Goal: Task Accomplishment & Management: Manage account settings

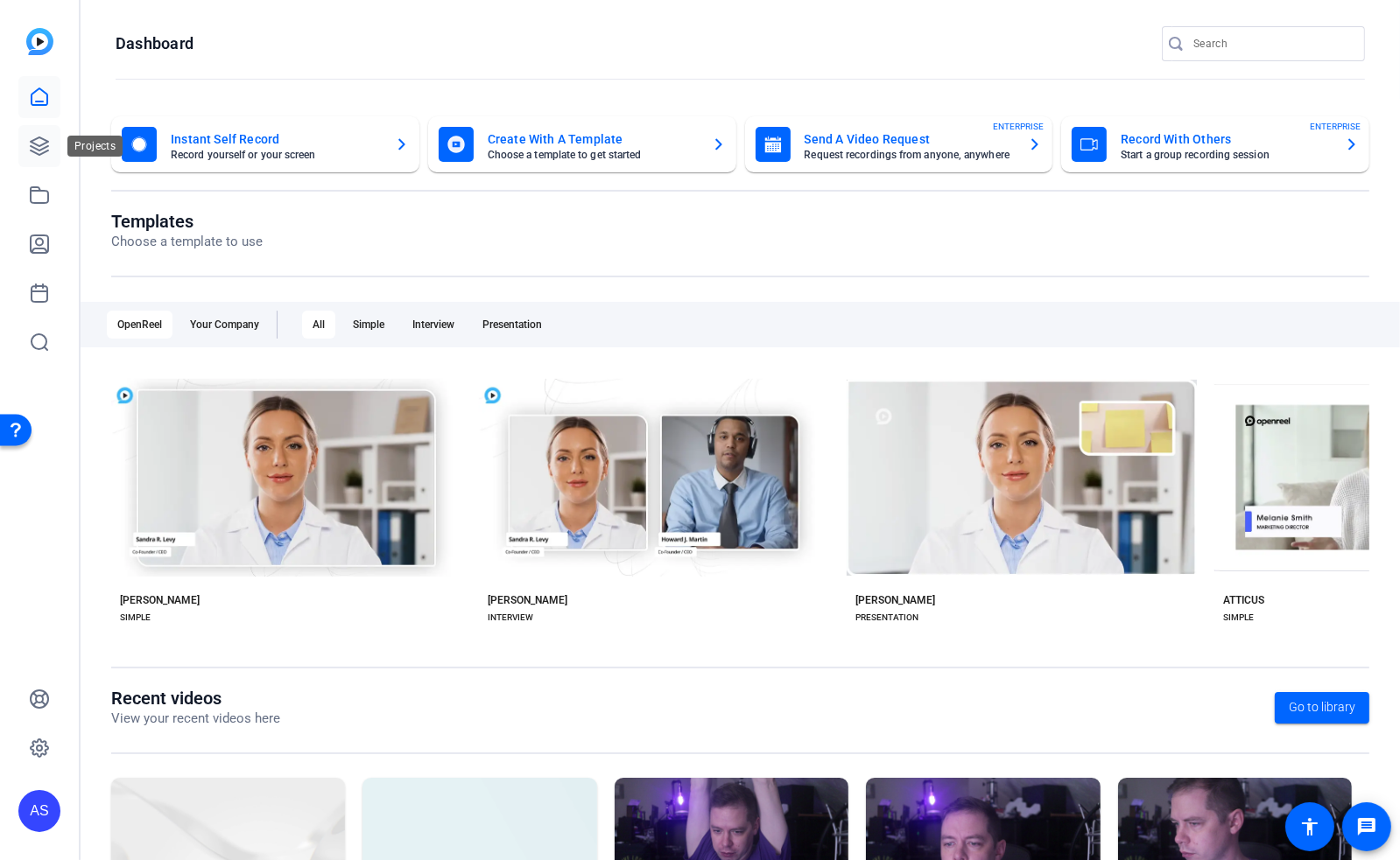
click at [38, 155] on icon at bounding box center [38, 146] width 21 height 21
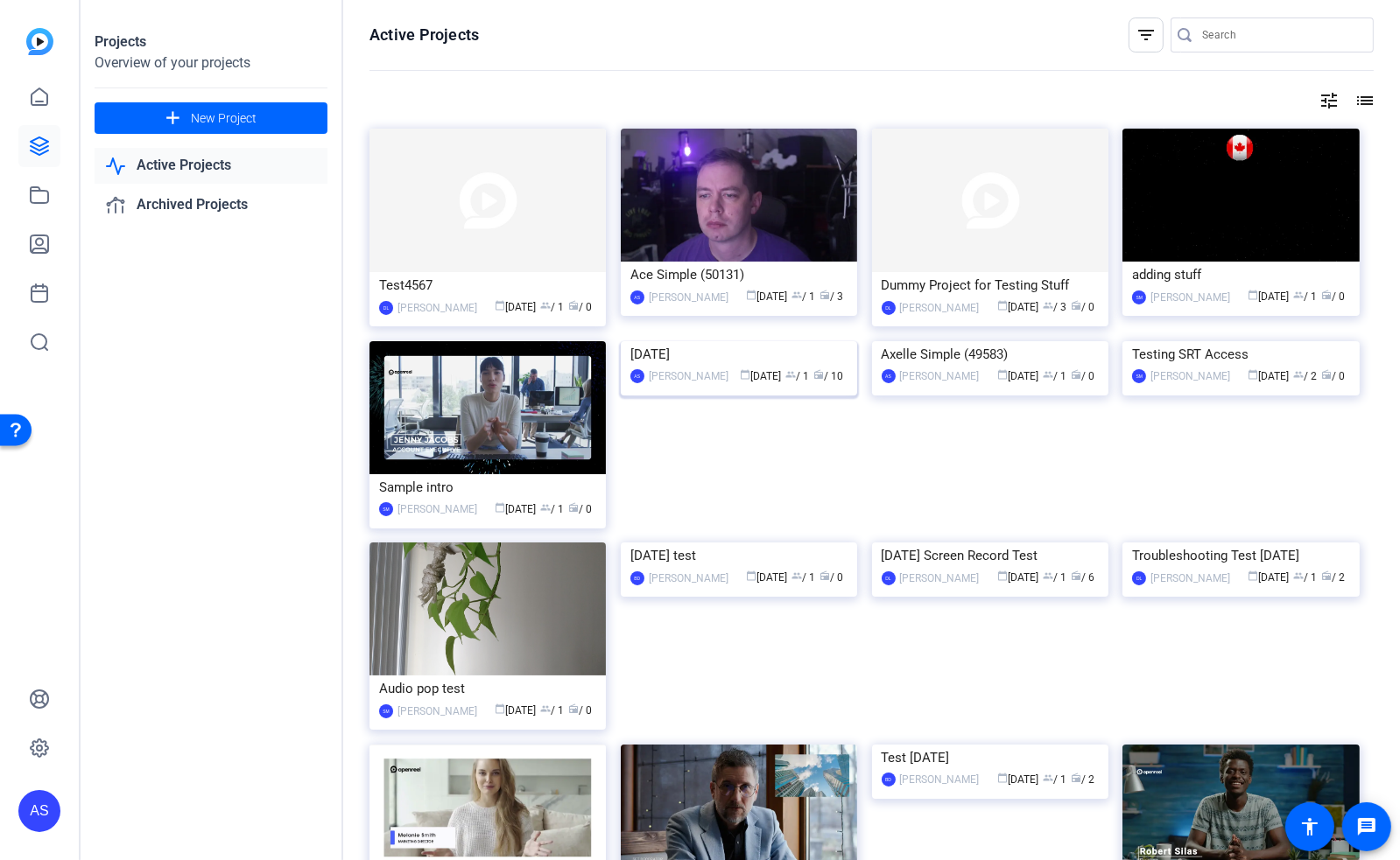
click at [693, 341] on img at bounding box center [738, 341] width 236 height 0
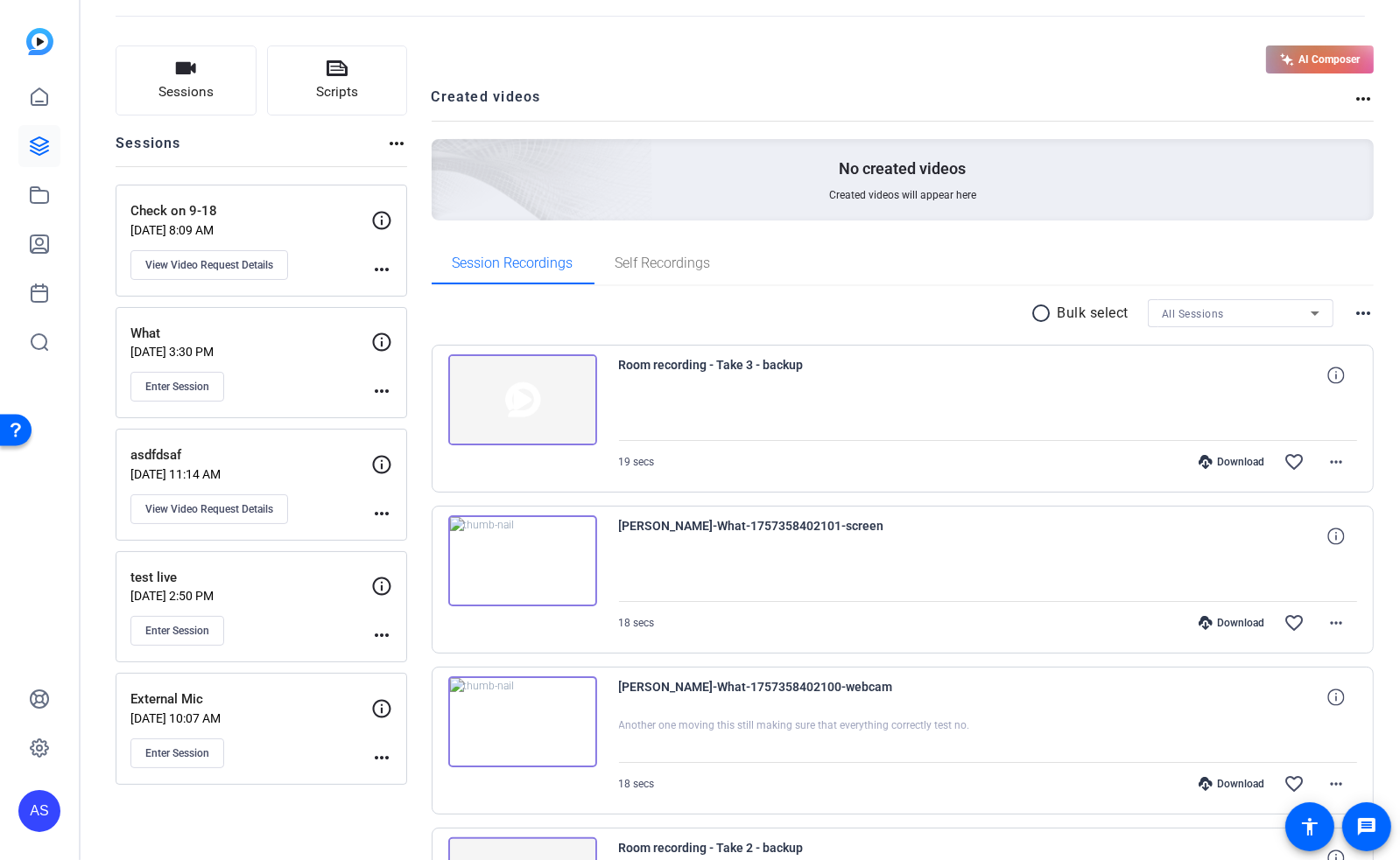
scroll to position [140, 0]
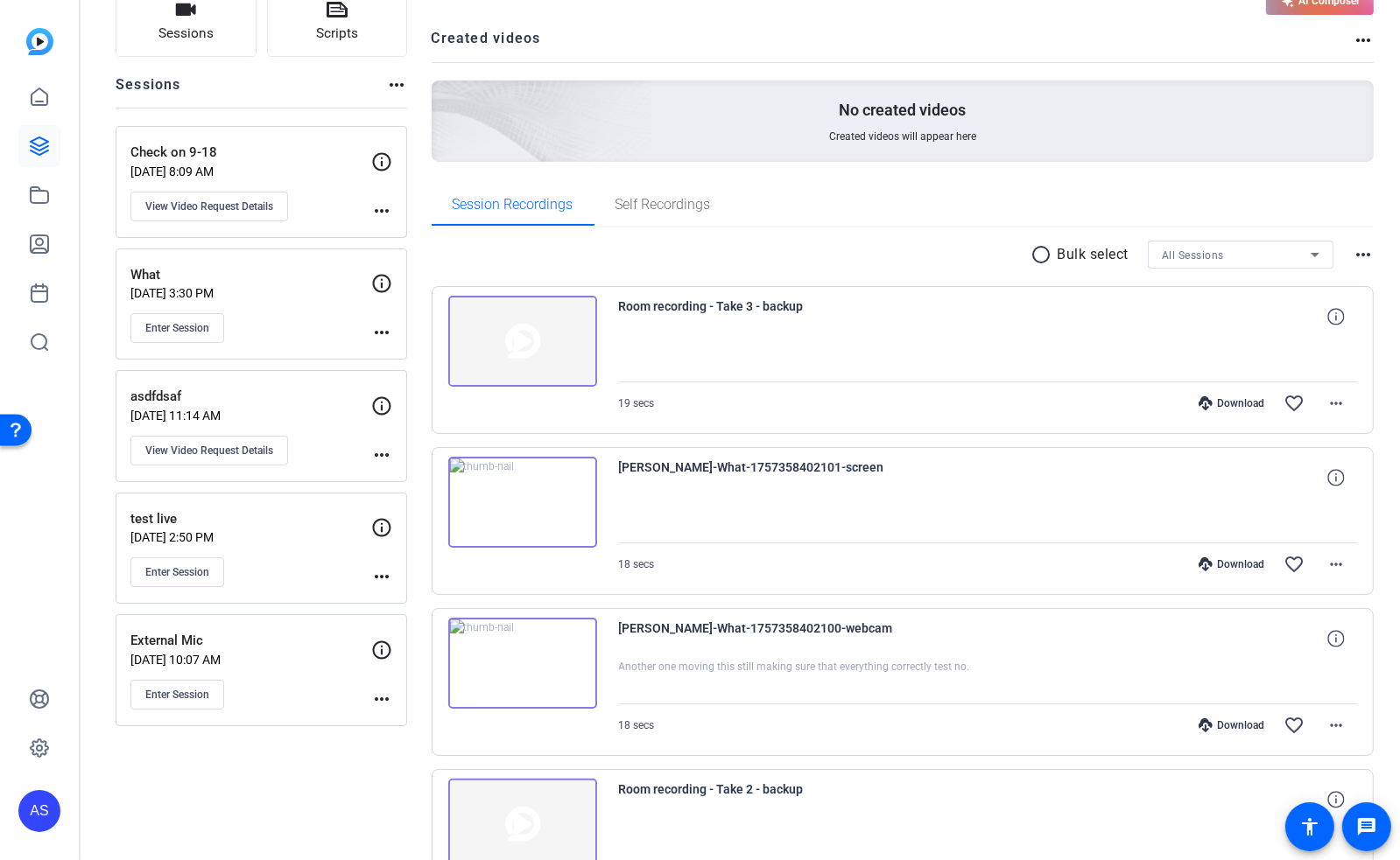
click at [383, 695] on mat-icon "more_horiz" at bounding box center [381, 699] width 21 height 21
click at [403, 716] on span "Edit Session" at bounding box center [424, 719] width 80 height 21
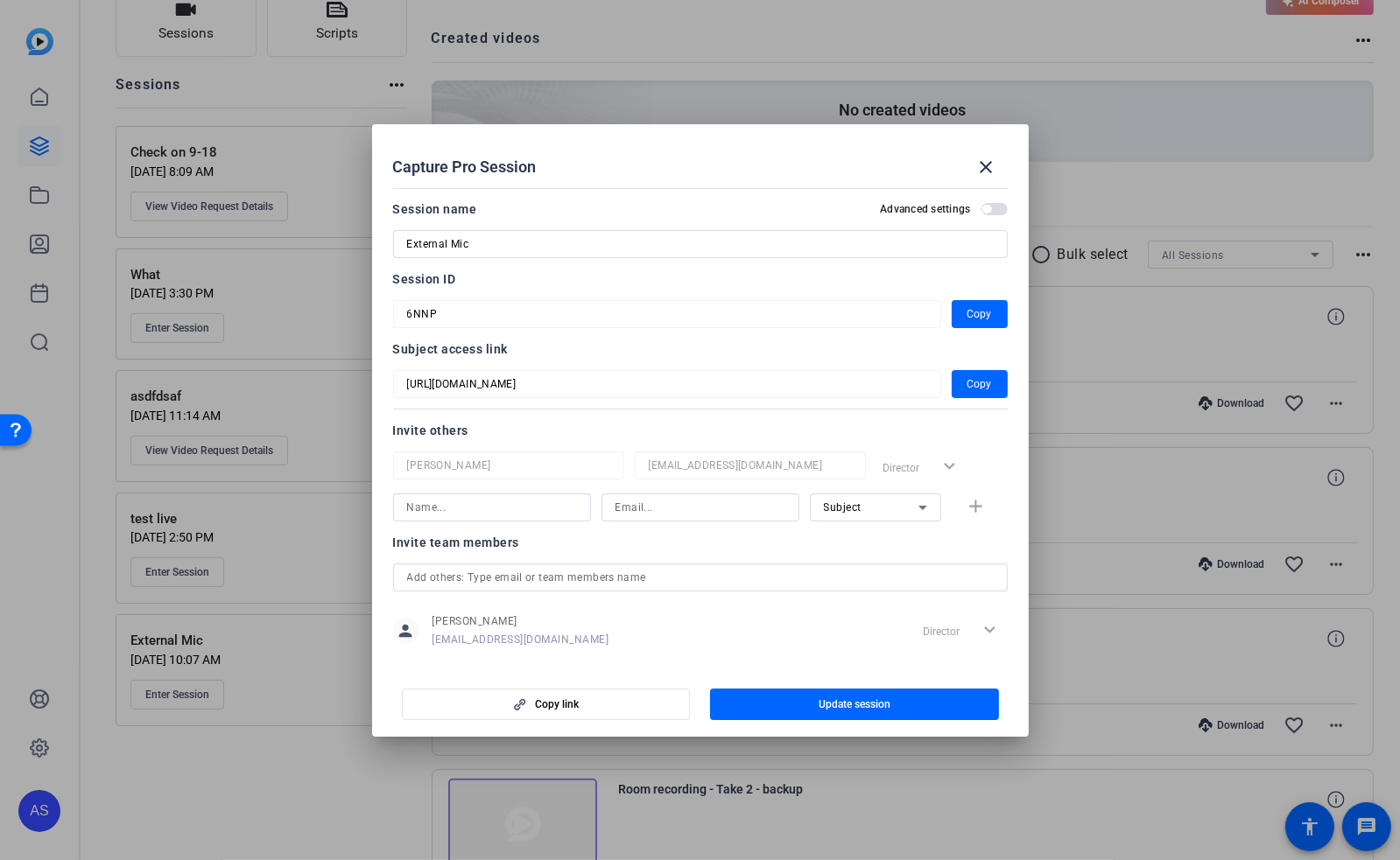
click at [915, 513] on icon at bounding box center [923, 507] width 21 height 21
click at [981, 461] on div at bounding box center [700, 430] width 1400 height 860
